Goal: Transaction & Acquisition: Register for event/course

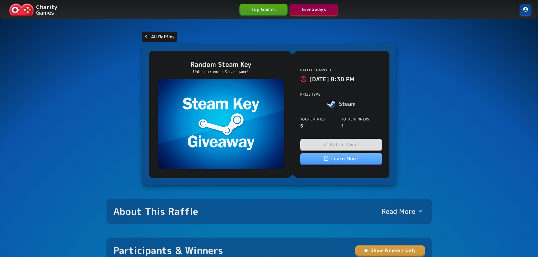
click at [165, 36] on p "All Raffles" at bounding box center [163, 36] width 24 height 7
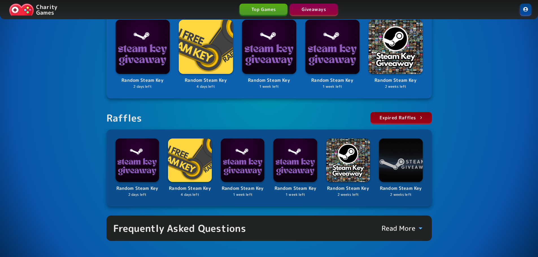
scroll to position [25, 0]
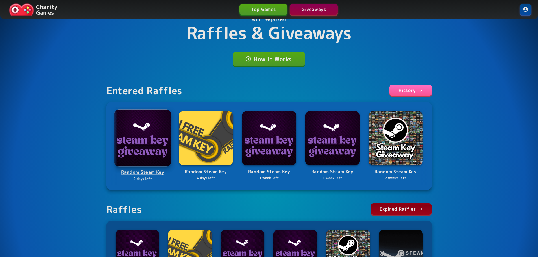
click at [139, 125] on img at bounding box center [142, 138] width 57 height 57
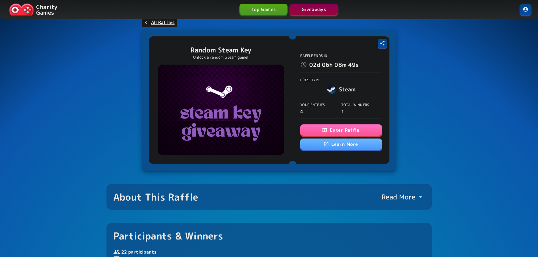
scroll to position [57, 0]
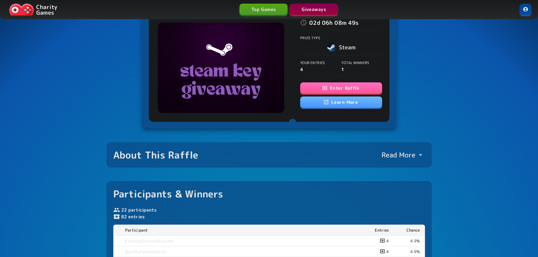
click at [346, 87] on button "Enter Raffle" at bounding box center [341, 88] width 82 height 11
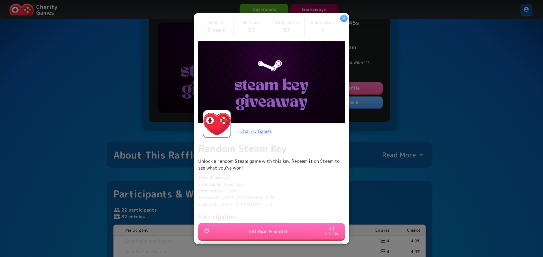
click at [343, 18] on icon "button" at bounding box center [344, 19] width 6 height 6
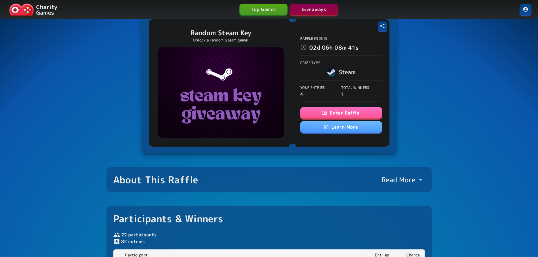
scroll to position [0, 0]
